Goal: Information Seeking & Learning: Learn about a topic

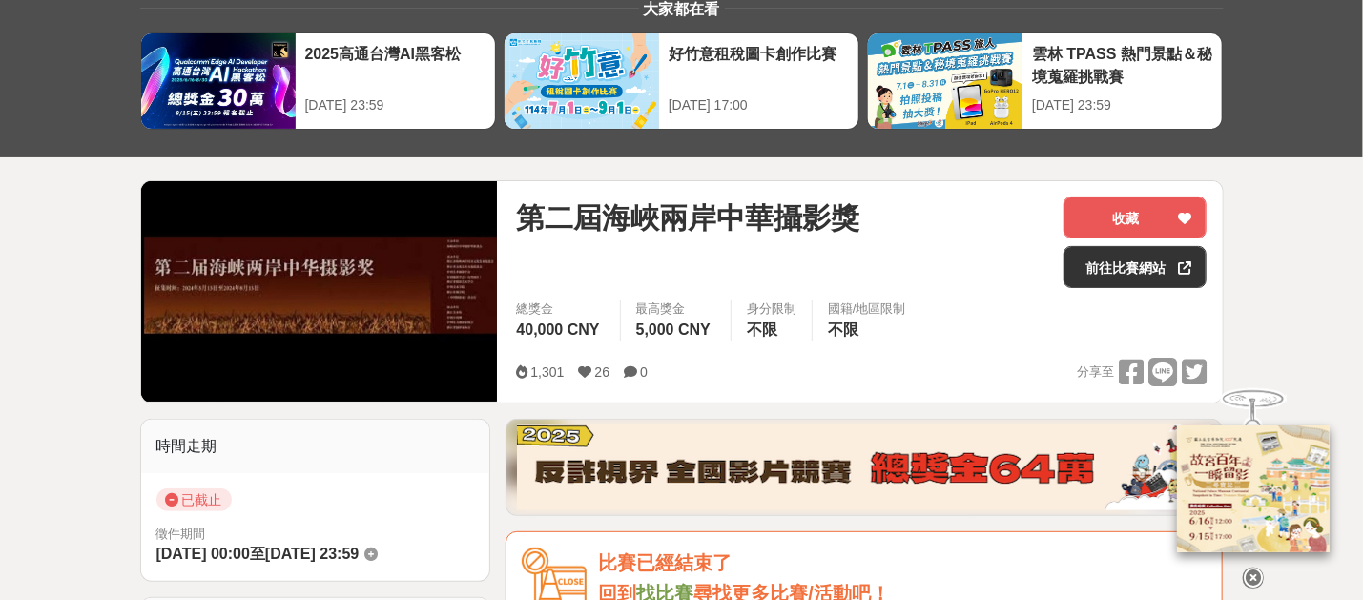
scroll to position [238, 0]
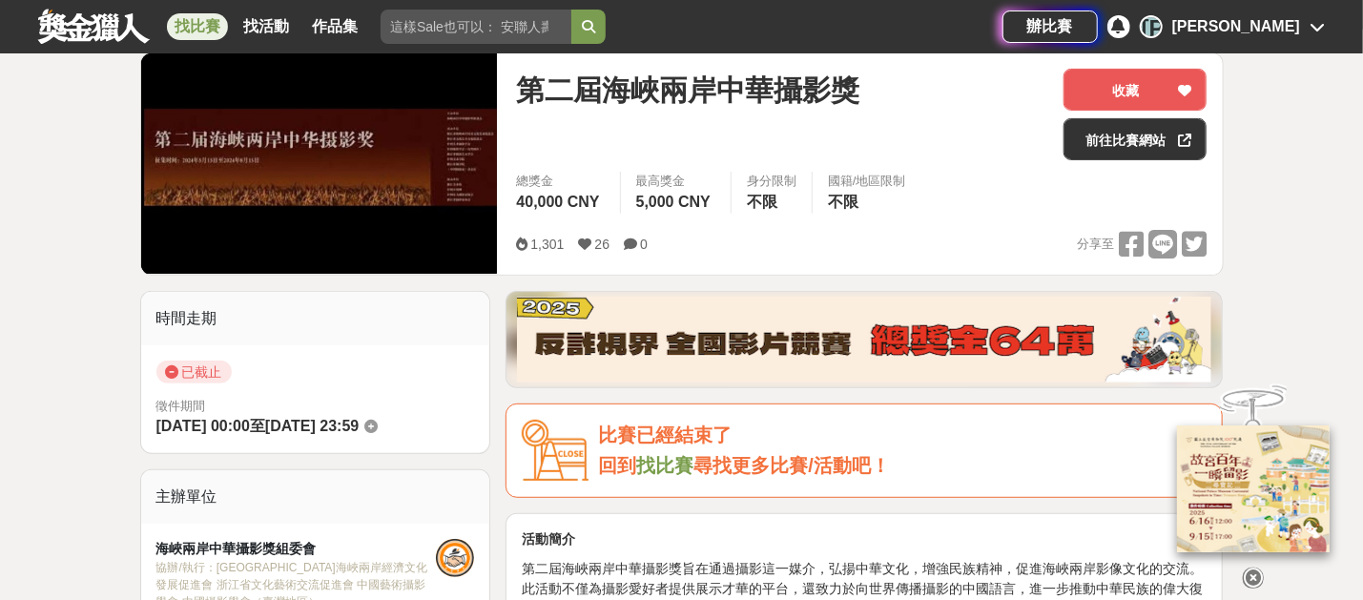
click at [354, 157] on img at bounding box center [319, 163] width 357 height 220
click at [1144, 133] on link "前往比賽網站" at bounding box center [1134, 139] width 143 height 42
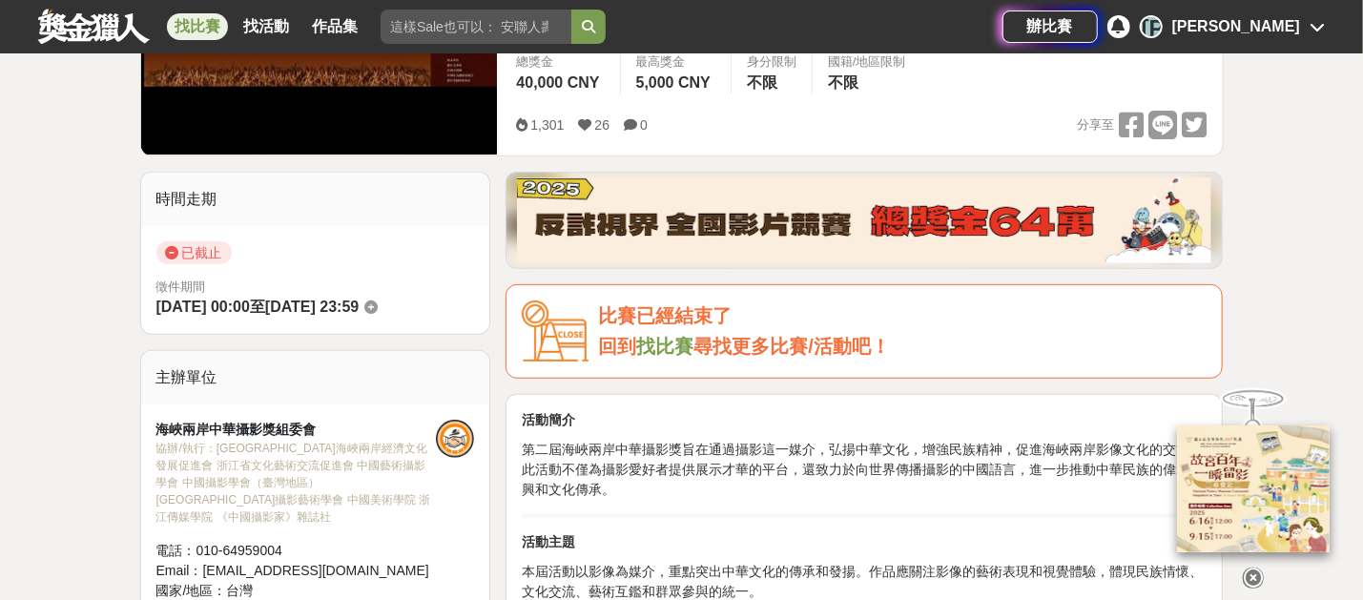
scroll to position [715, 0]
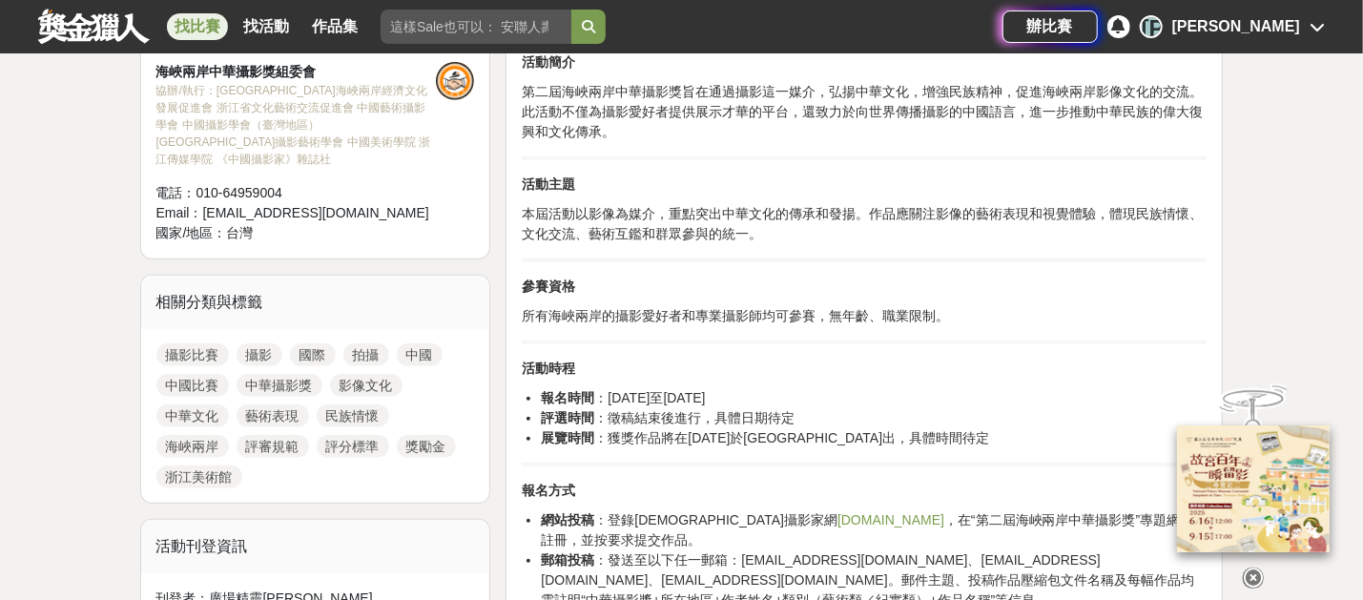
click at [191, 435] on link "海峽兩岸" at bounding box center [192, 446] width 72 height 23
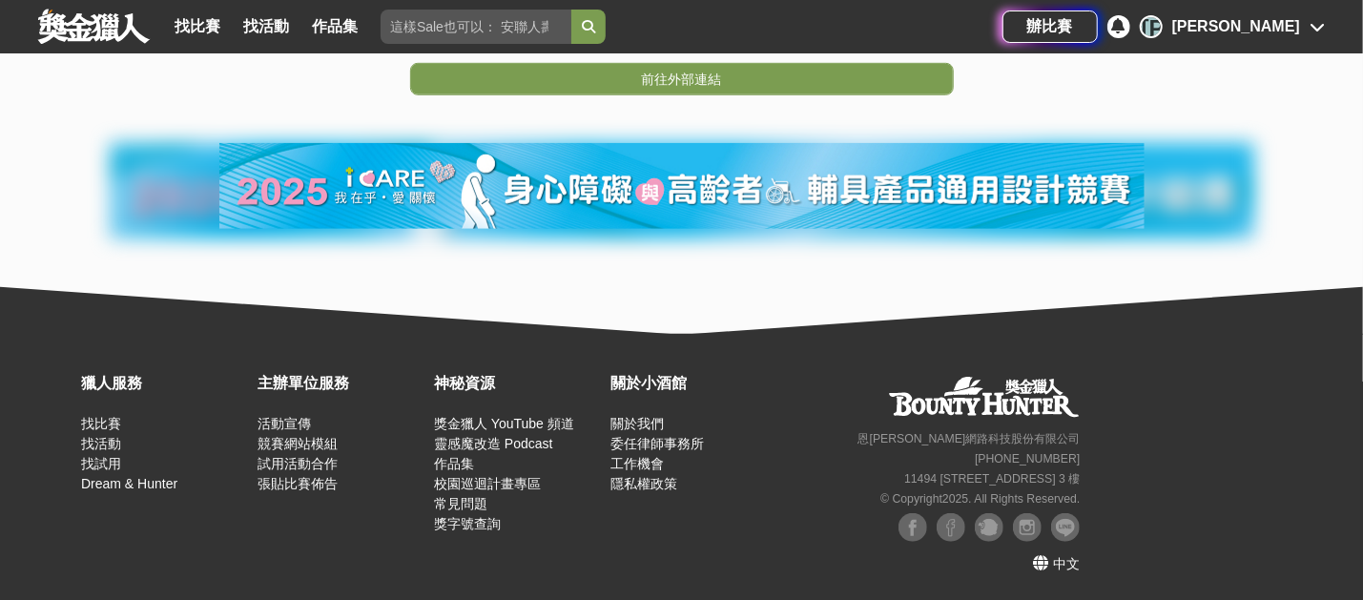
scroll to position [231, 0]
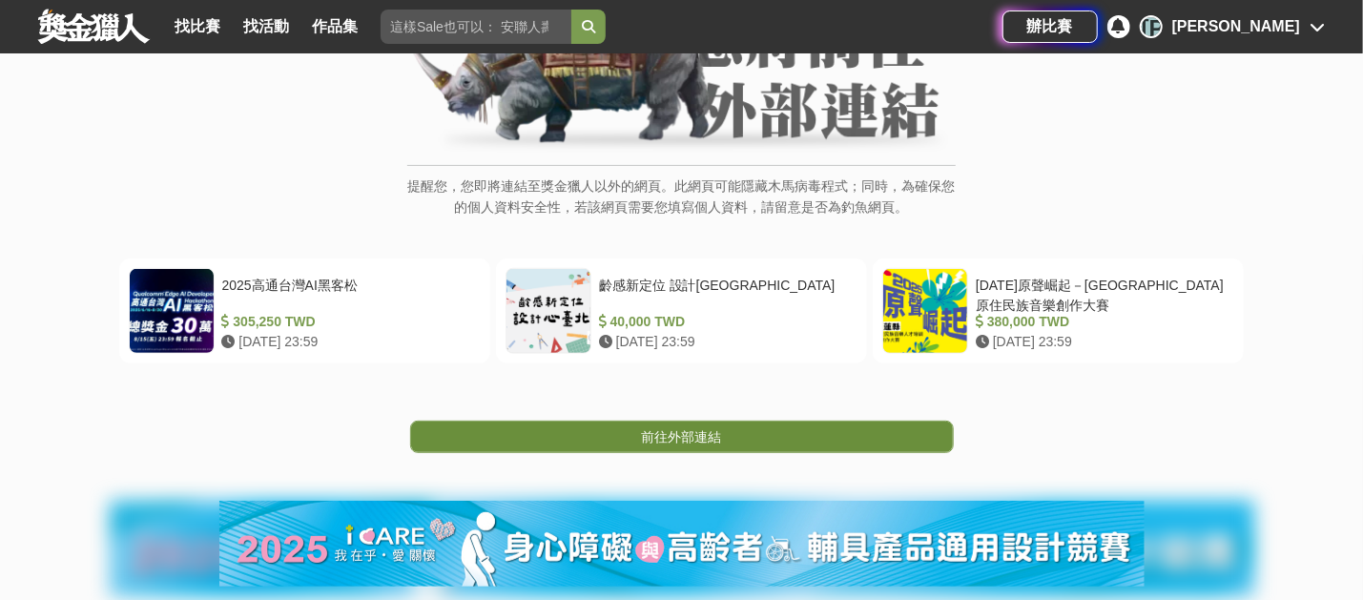
click at [681, 441] on span "前往外部連結" at bounding box center [682, 436] width 80 height 15
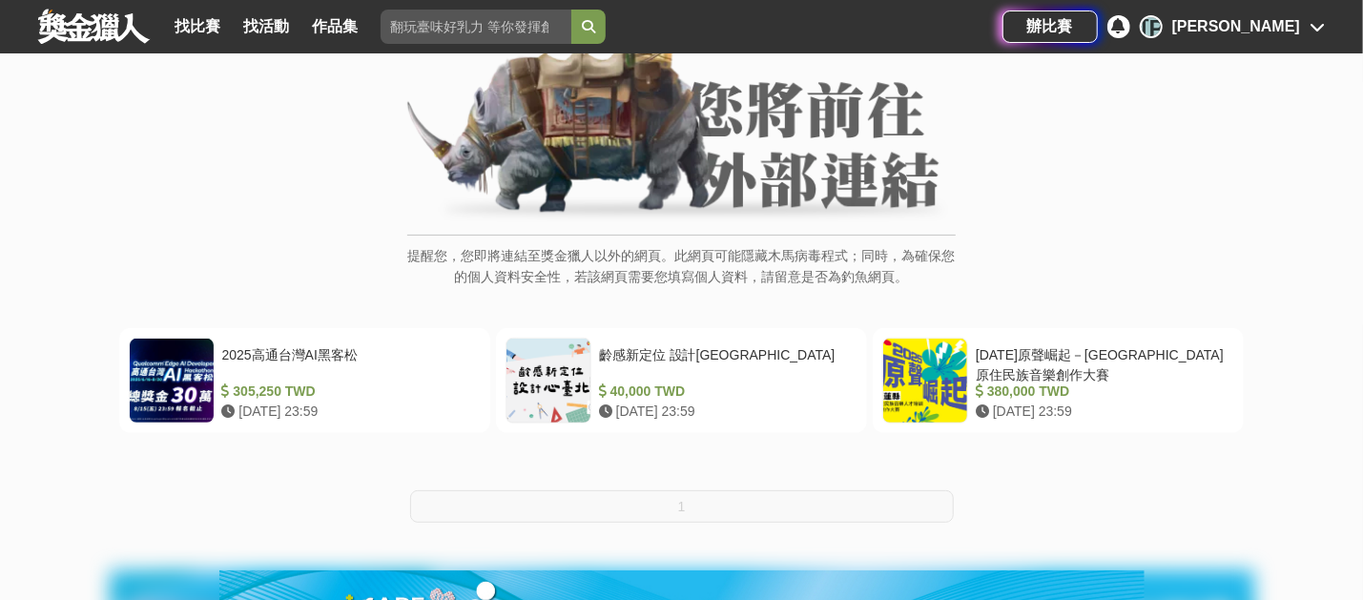
scroll to position [112, 0]
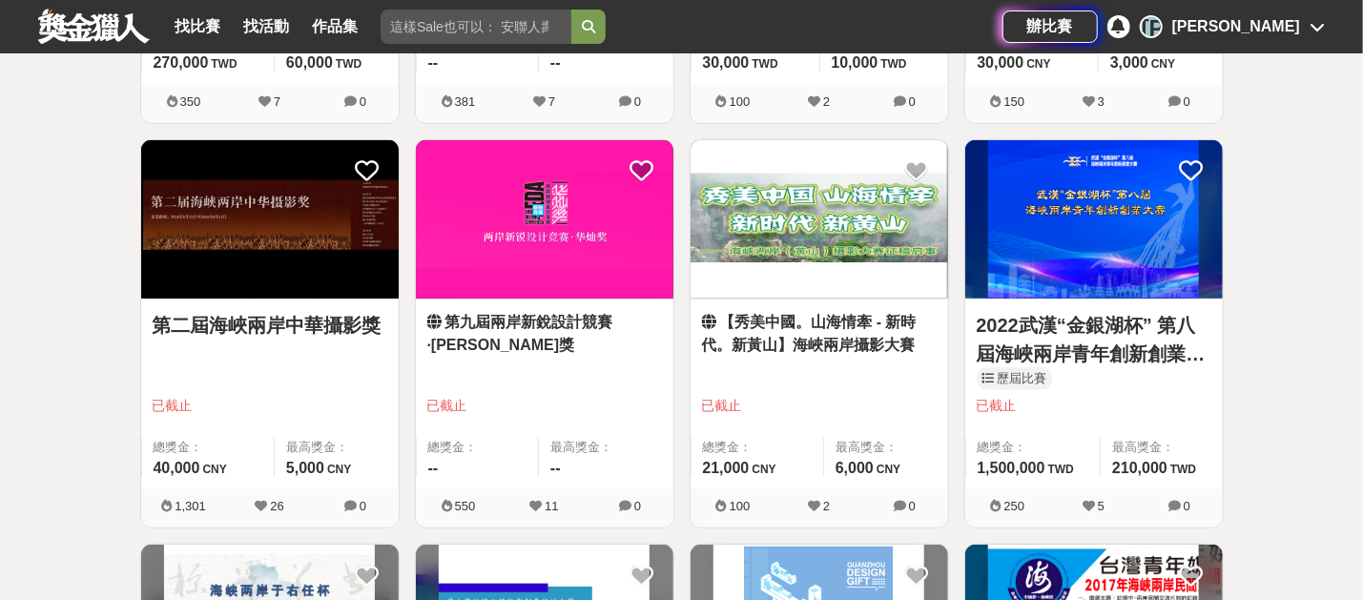
scroll to position [476, 0]
click at [280, 254] on img at bounding box center [269, 219] width 257 height 159
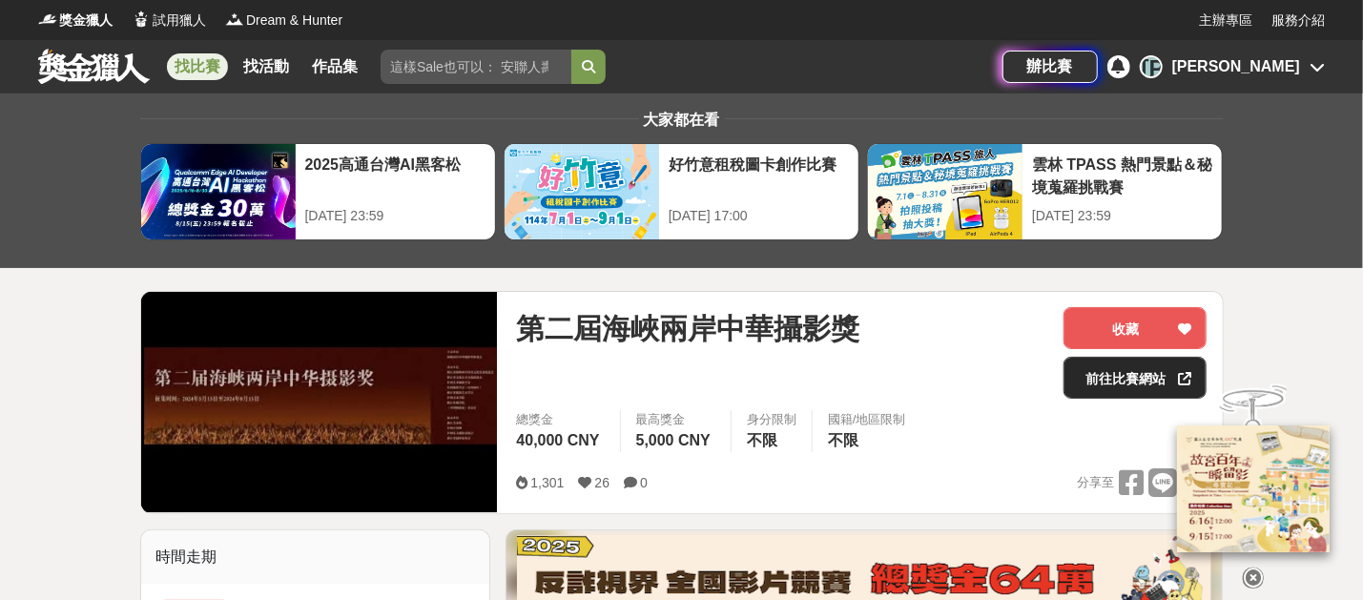
click at [1135, 382] on link "前往比賽網站" at bounding box center [1134, 378] width 143 height 42
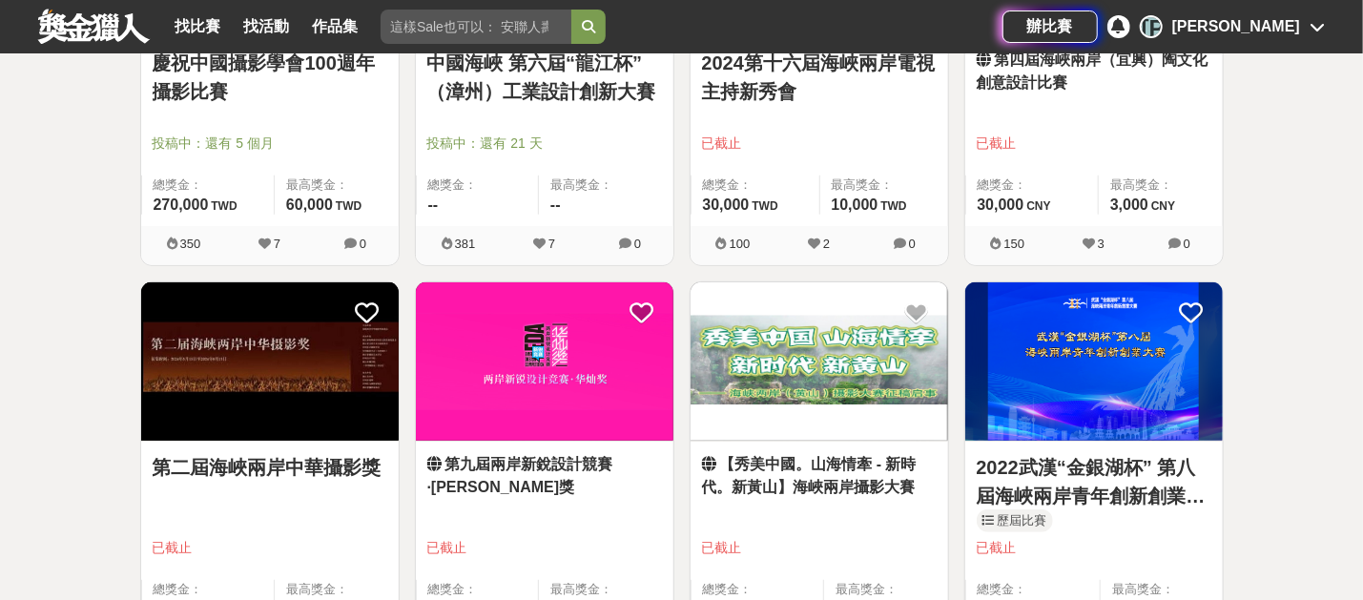
scroll to position [476, 0]
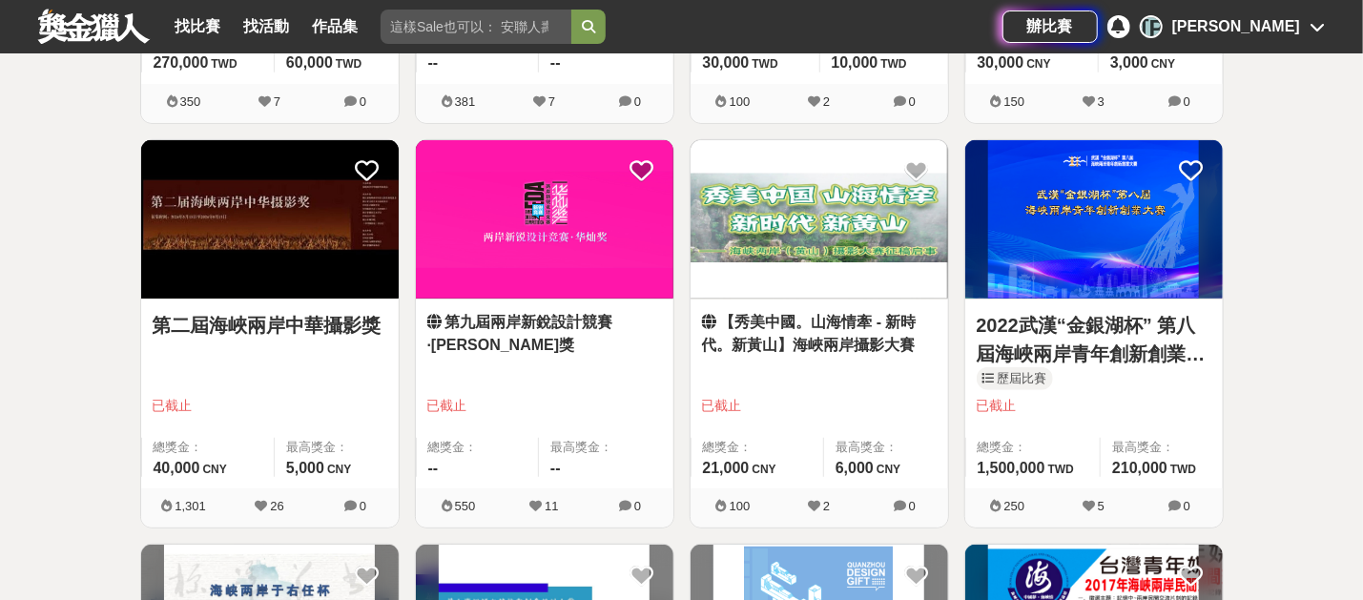
click at [332, 327] on link "第二屆海峽兩岸中華攝影獎" at bounding box center [270, 325] width 235 height 29
